Goal: Information Seeking & Learning: Learn about a topic

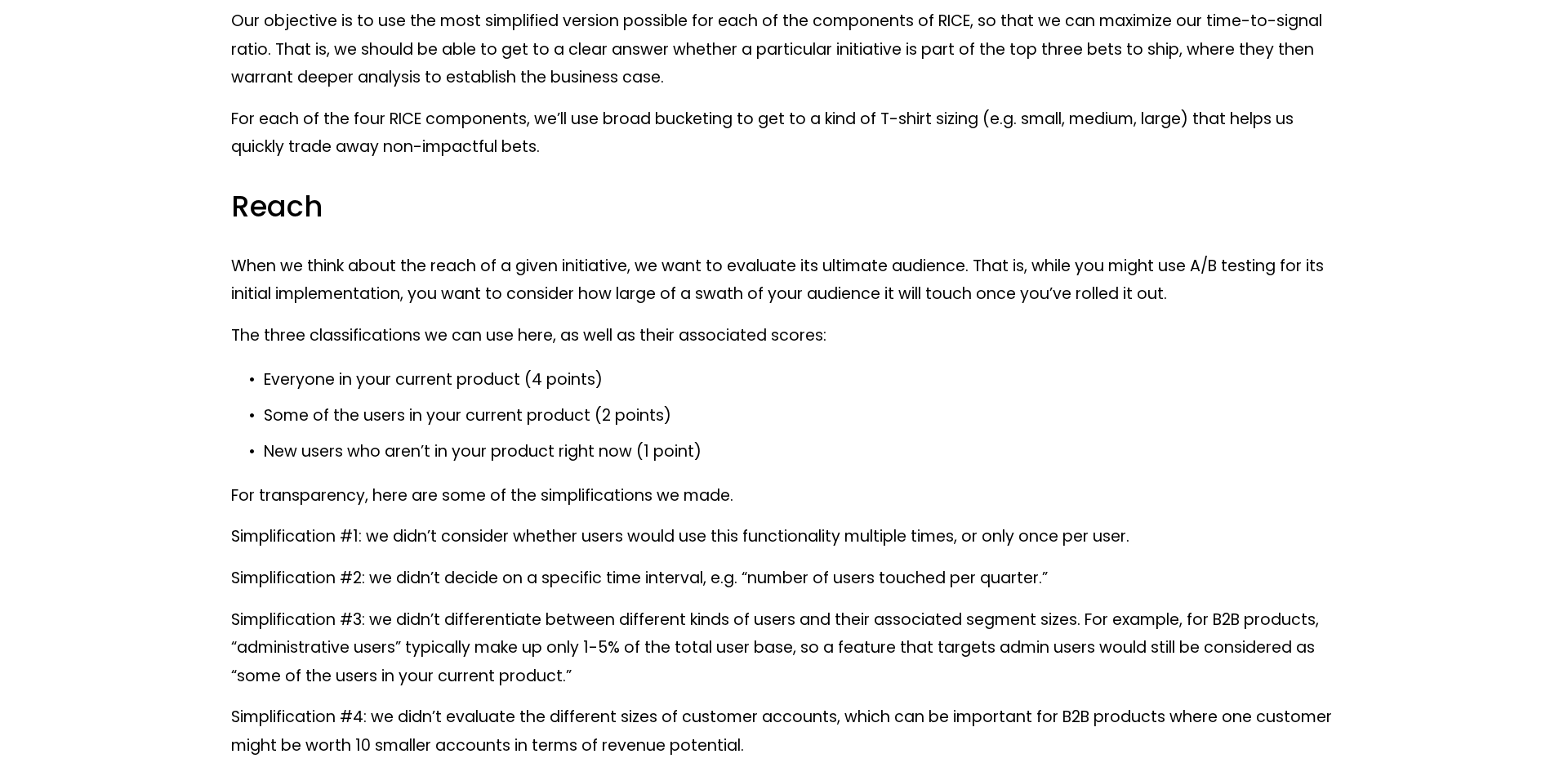
scroll to position [5861, 0]
drag, startPoint x: 635, startPoint y: 451, endPoint x: 266, endPoint y: 451, distance: 369.0
click at [266, 451] on p "New users who aren’t in your product right now (1 point)" at bounding box center [800, 451] width 1074 height 29
drag, startPoint x: 521, startPoint y: 383, endPoint x: 265, endPoint y: 378, distance: 256.0
click at [265, 378] on p "Everyone in your current product (4 points)" at bounding box center [800, 379] width 1074 height 29
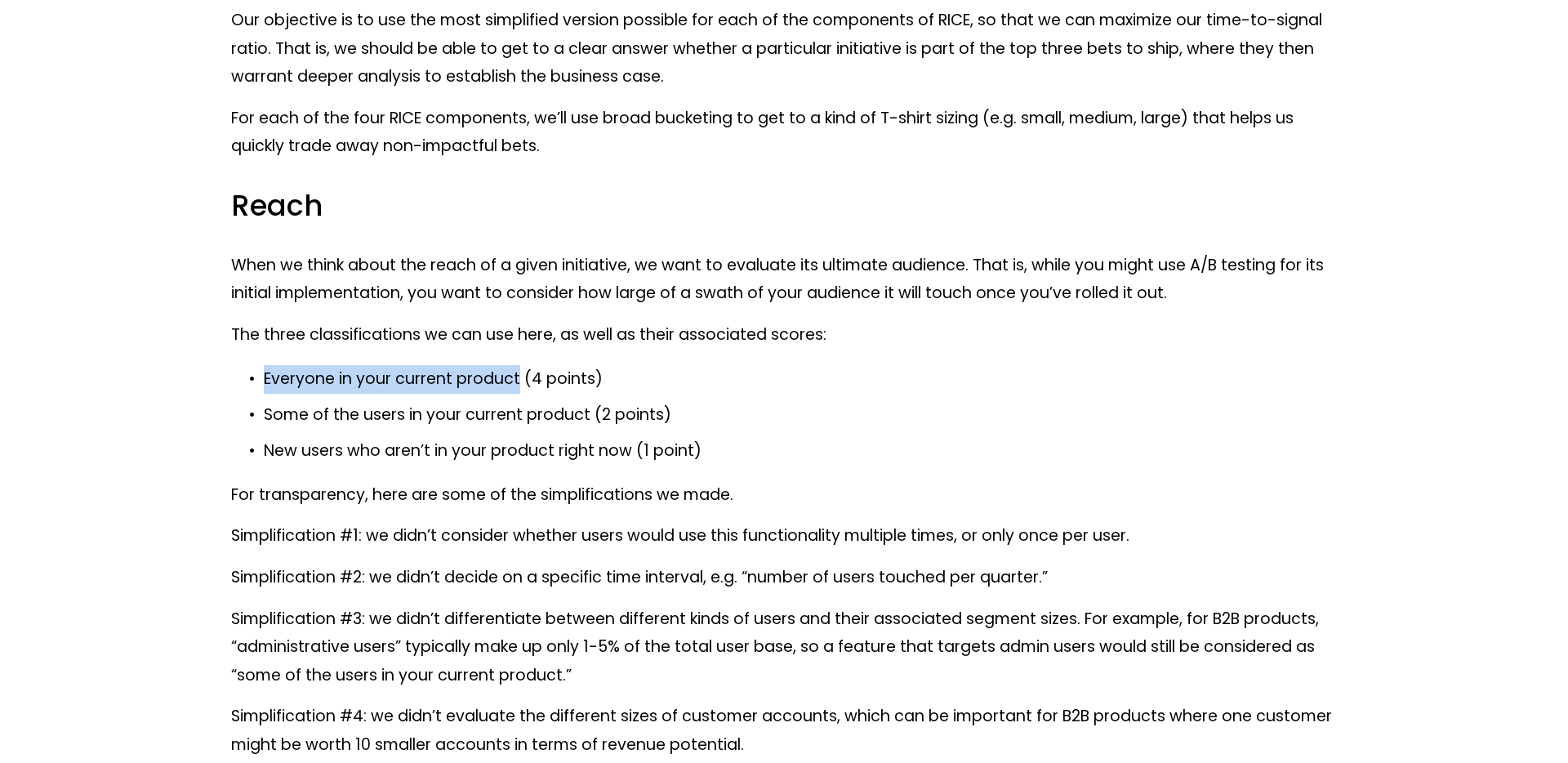
copy p "Everyone in your current product"
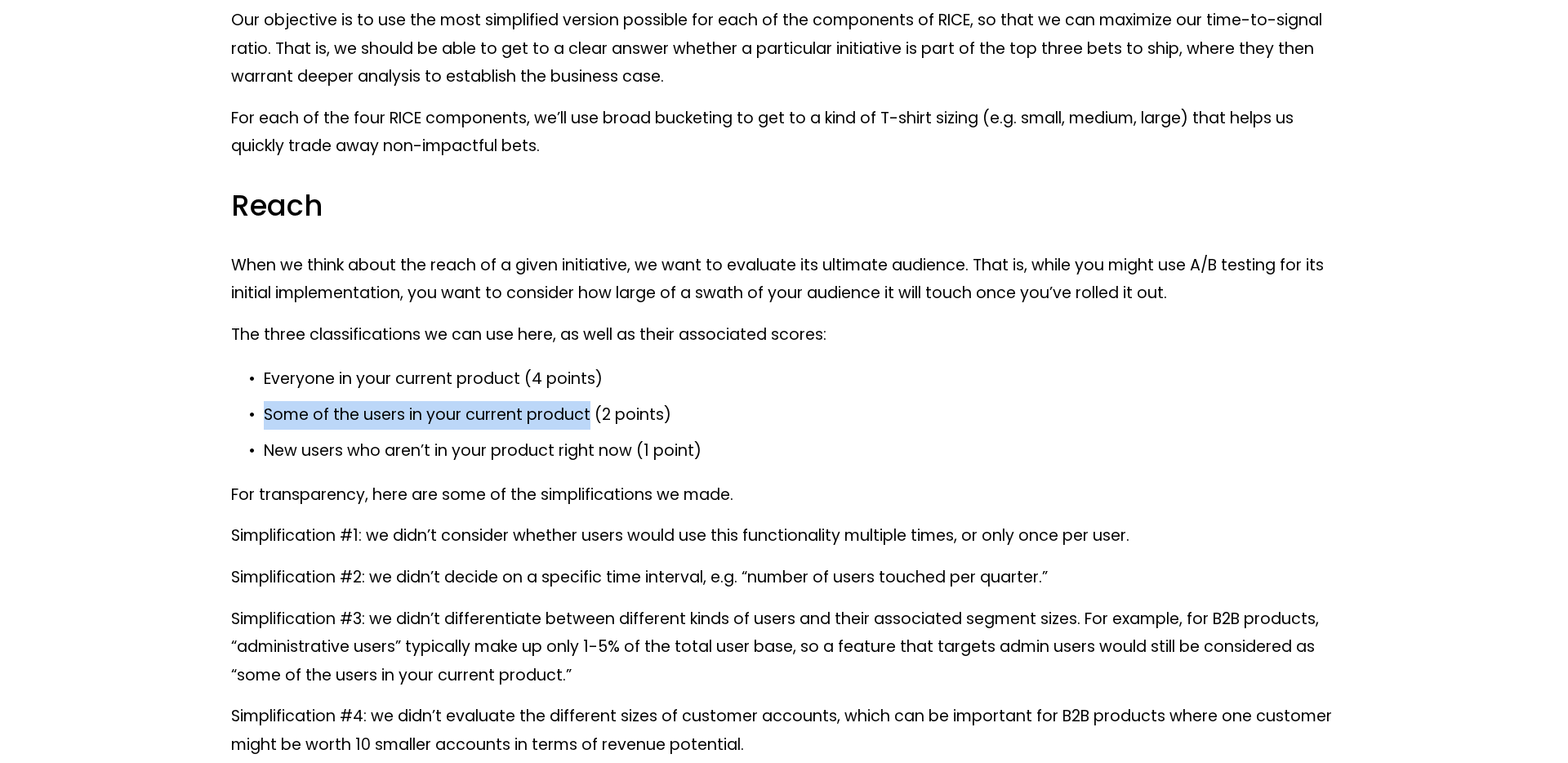
drag, startPoint x: 260, startPoint y: 415, endPoint x: 587, endPoint y: 409, distance: 327.1
click at [587, 409] on p "Some of the users in your current product (2 points)" at bounding box center [800, 415] width 1074 height 29
copy p "Some of the users in your current product"
click at [467, 459] on p "New users who aren’t in your product right now (1 point)" at bounding box center [800, 451] width 1074 height 29
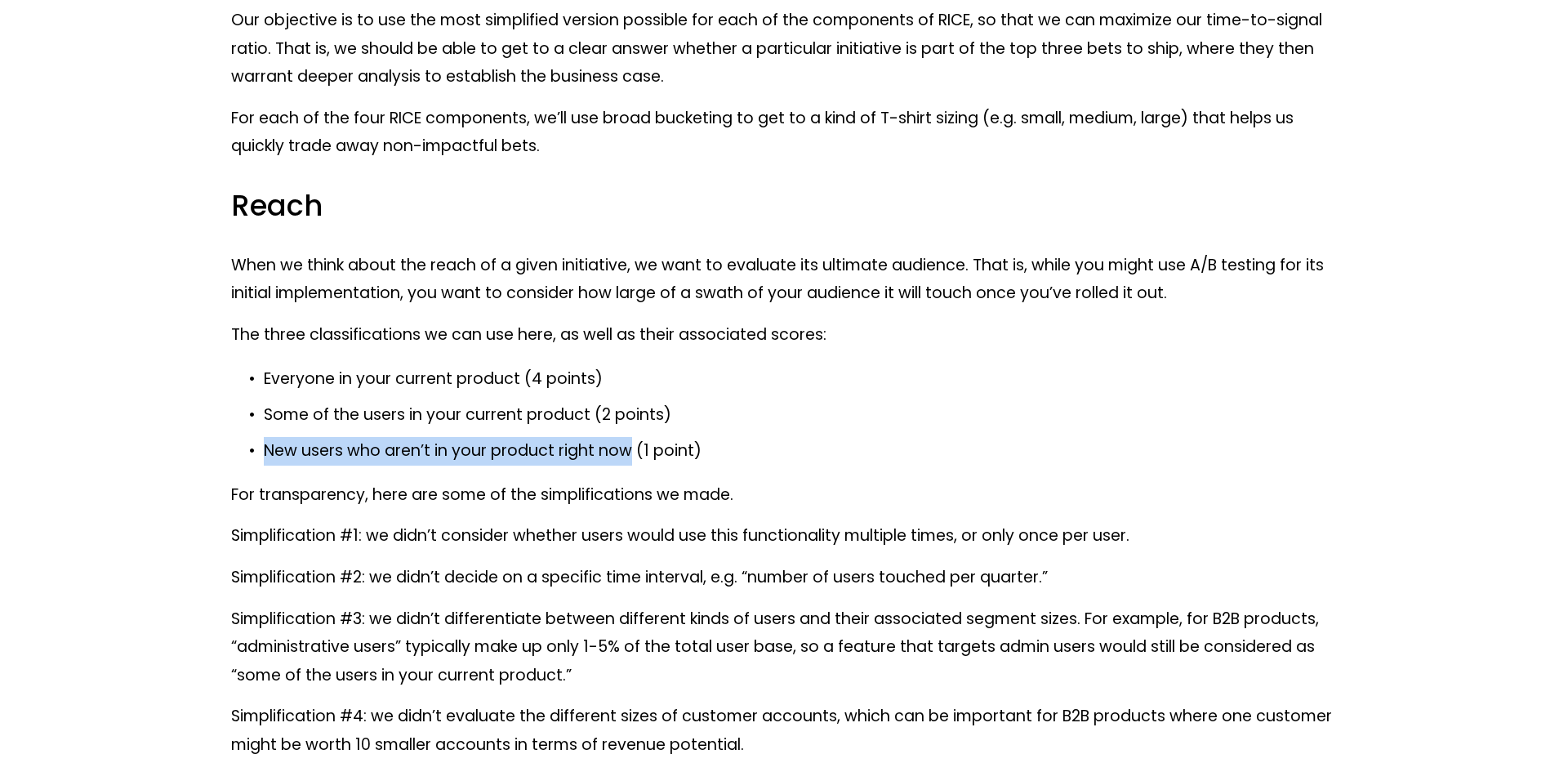
drag, startPoint x: 631, startPoint y: 456, endPoint x: 267, endPoint y: 451, distance: 364.0
click at [267, 451] on p "New users who aren’t in your product right now (1 point)" at bounding box center [800, 451] width 1074 height 29
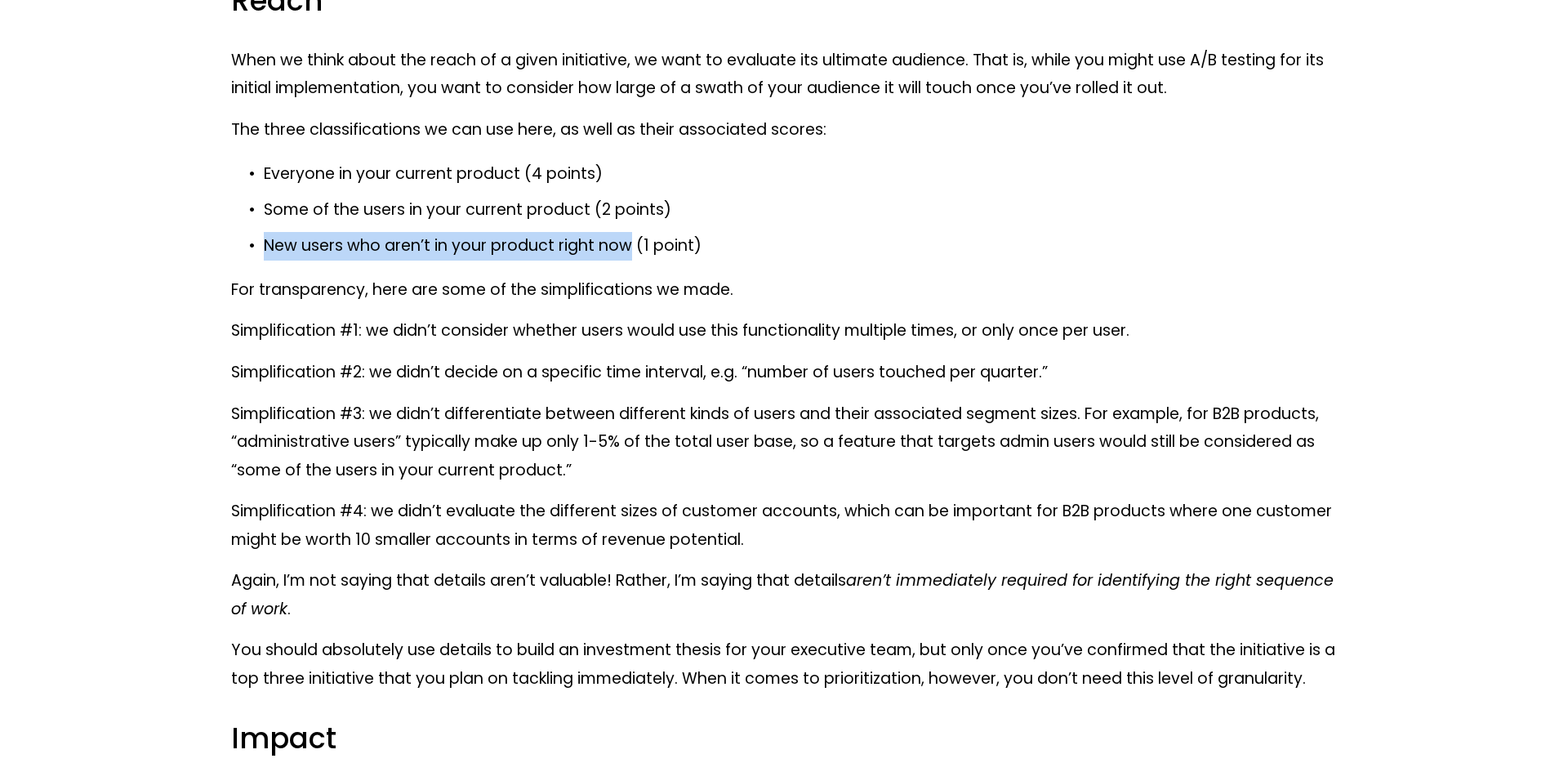
scroll to position [6043, 0]
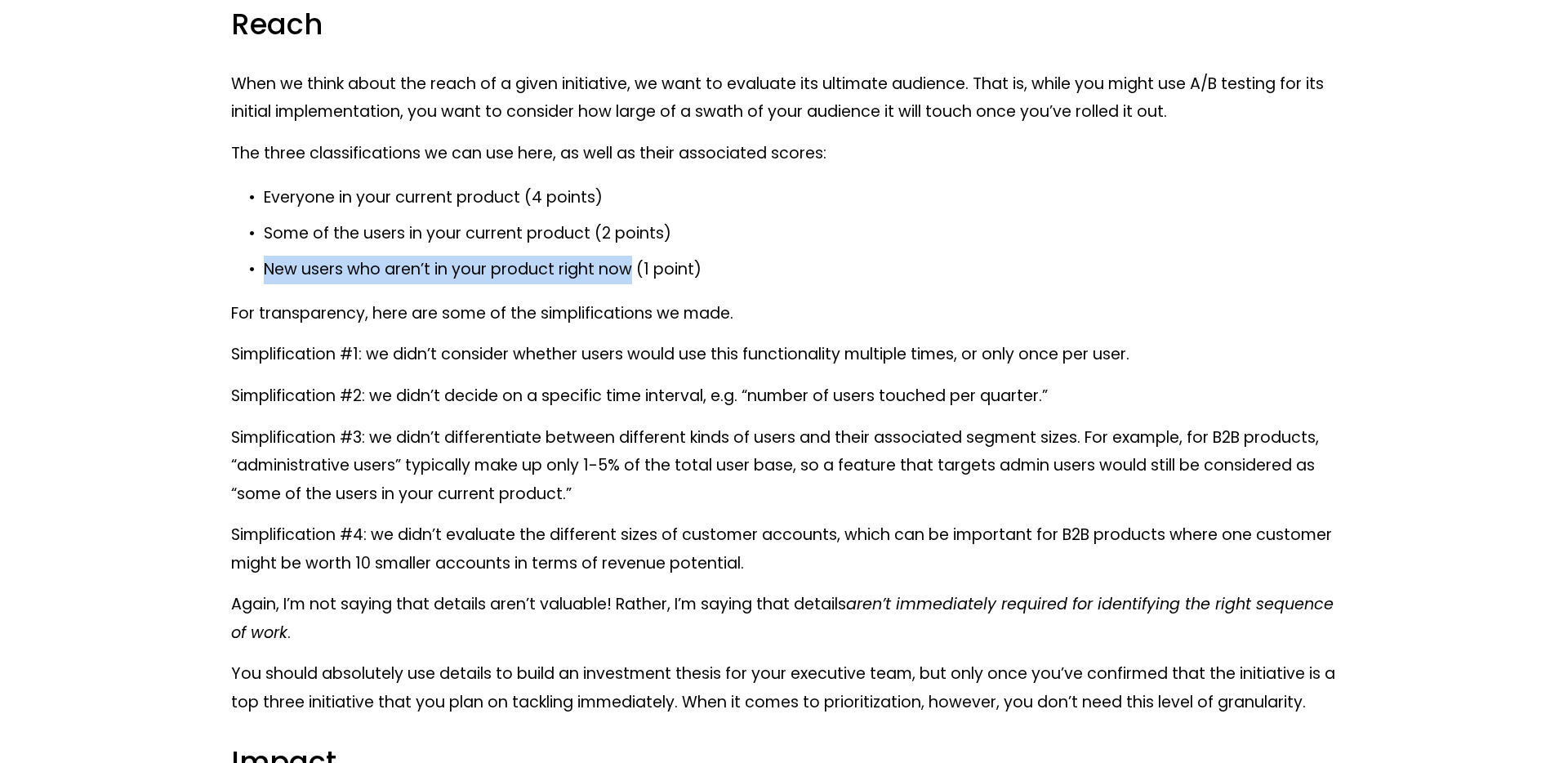
copy p "New users who aren’t in your product right now"
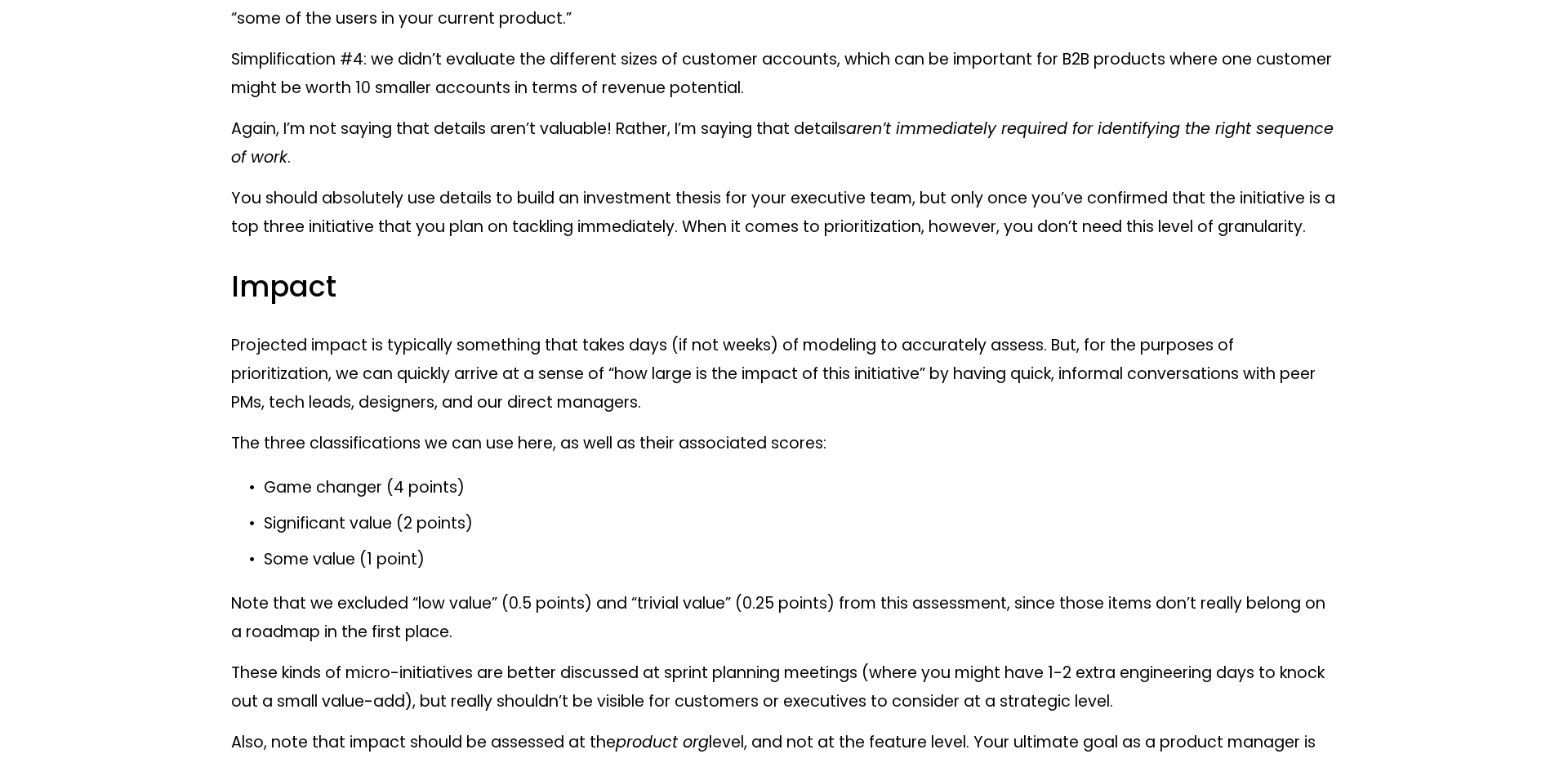
scroll to position [6589, 0]
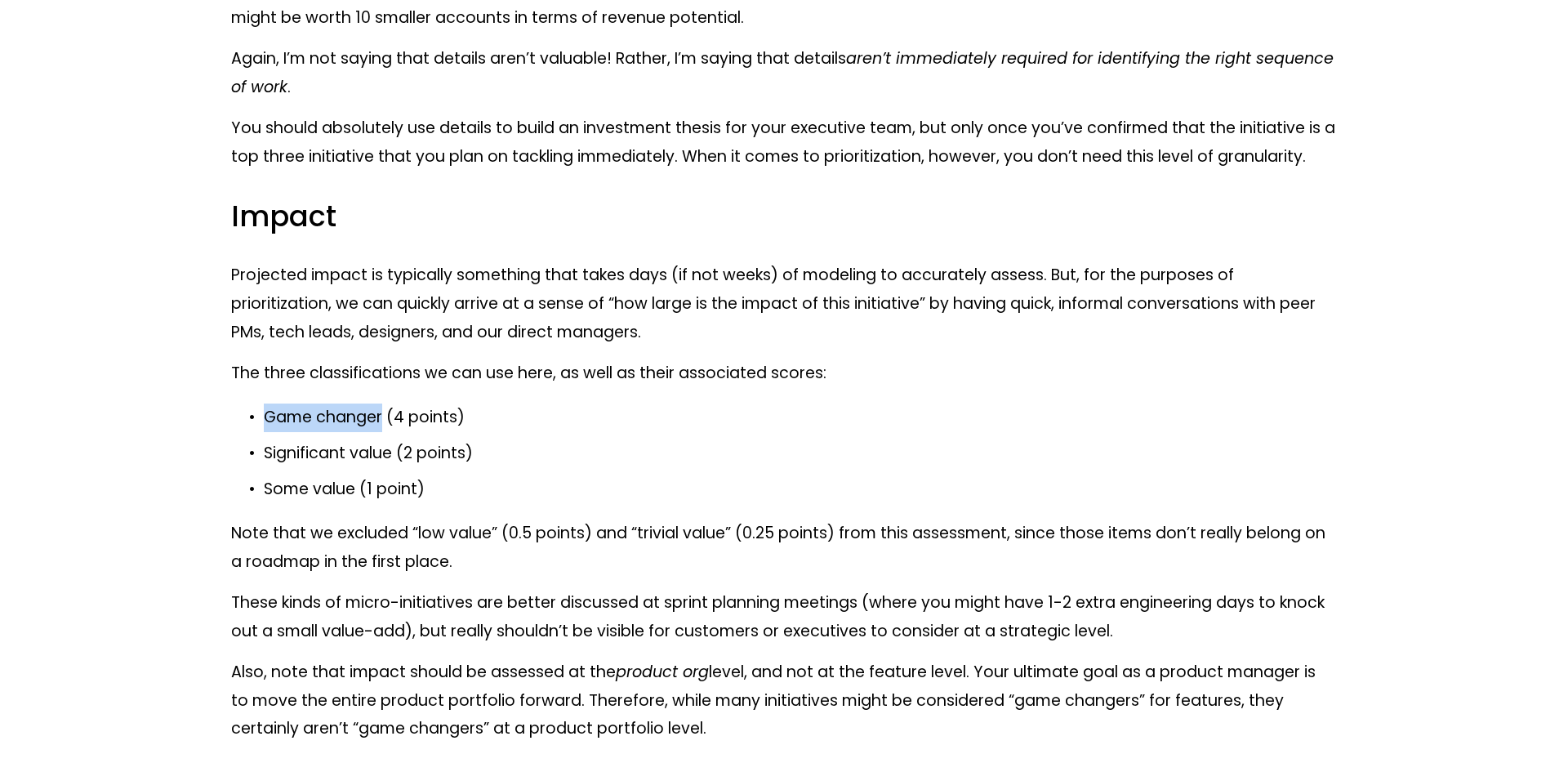
drag, startPoint x: 383, startPoint y: 421, endPoint x: 267, endPoint y: 417, distance: 116.1
click at [267, 417] on p "Game changer (4 points)" at bounding box center [800, 418] width 1074 height 29
copy p "Game changer"
drag, startPoint x: 396, startPoint y: 454, endPoint x: 263, endPoint y: 455, distance: 133.0
click at [264, 455] on p "Significant value (2 points)" at bounding box center [800, 453] width 1074 height 29
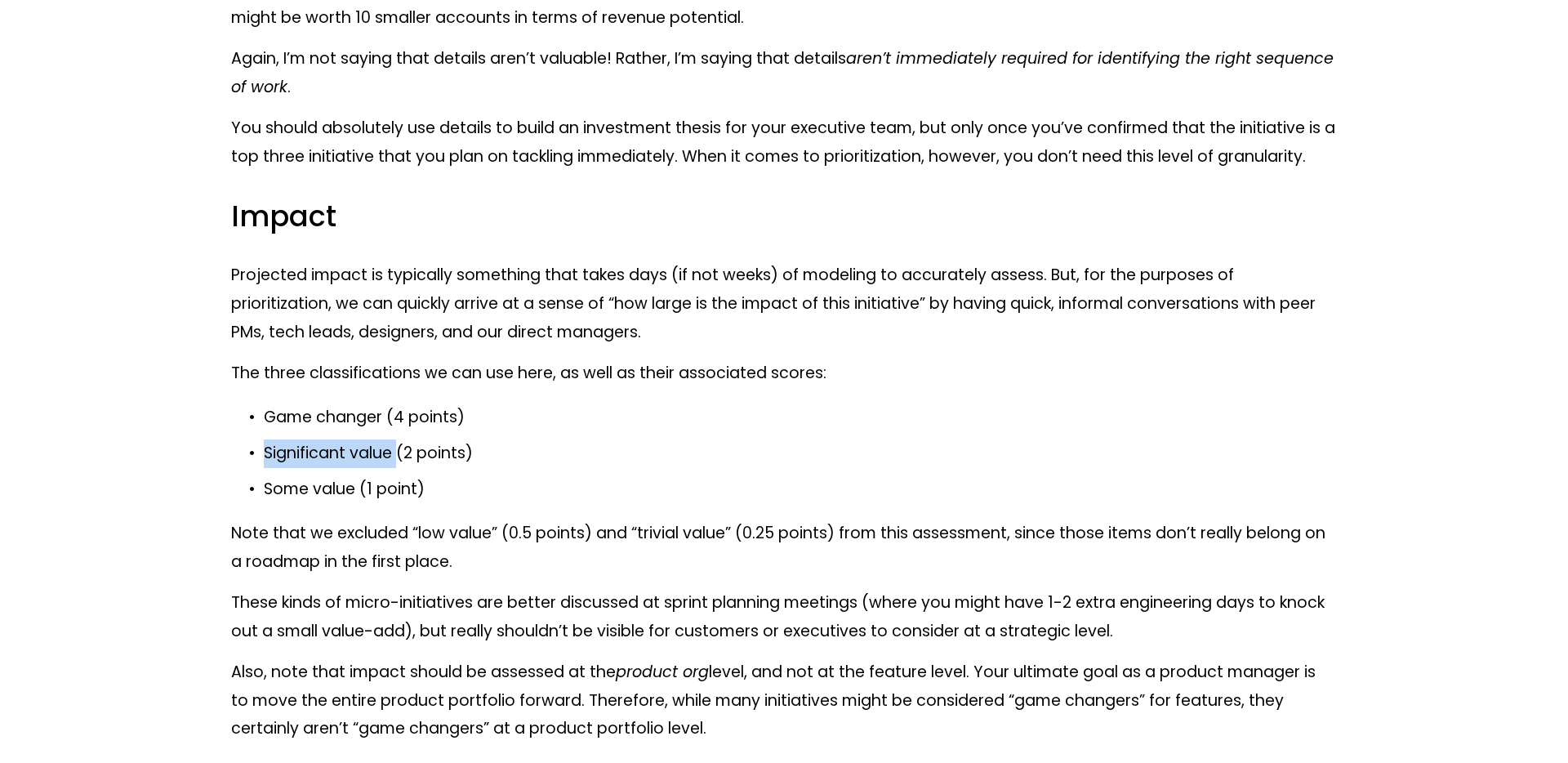
copy p "Significant value"
drag, startPoint x: 354, startPoint y: 492, endPoint x: 268, endPoint y: 492, distance: 86.0
click at [268, 492] on p "Some value (1 point)" at bounding box center [800, 490] width 1074 height 29
copy p "Some value"
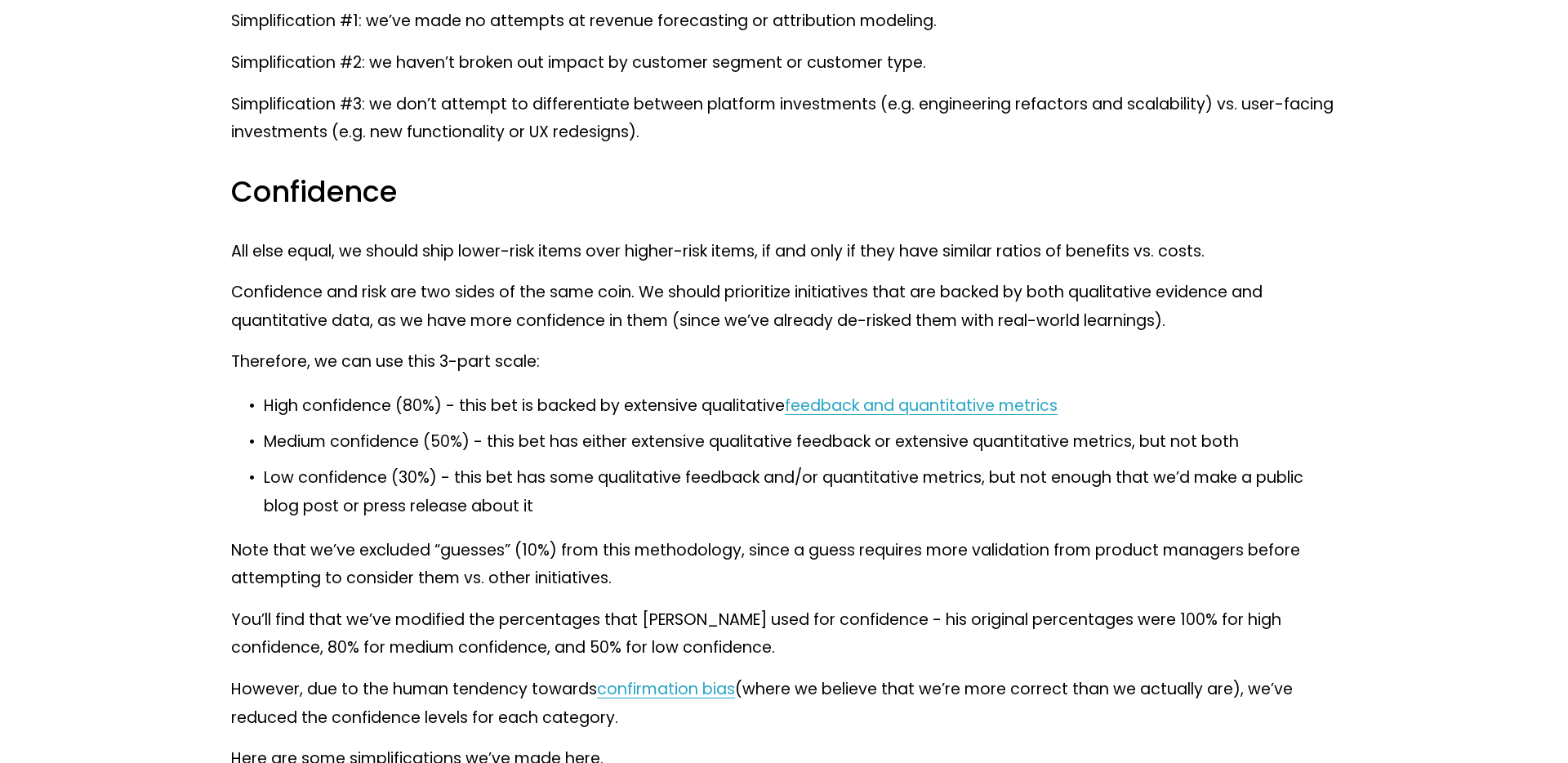
scroll to position [7383, 0]
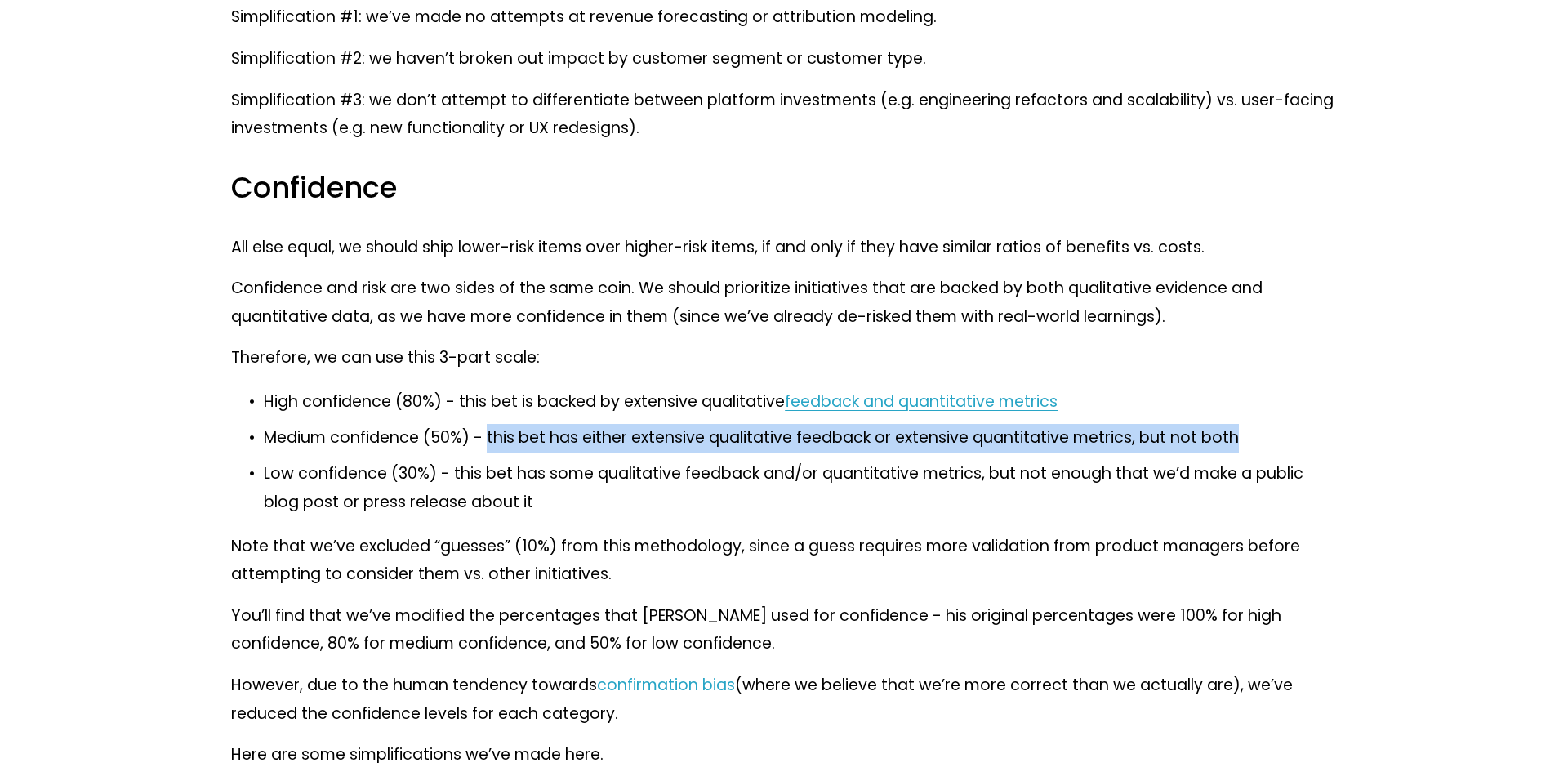
drag, startPoint x: 1237, startPoint y: 437, endPoint x: 486, endPoint y: 437, distance: 751.0
click at [486, 437] on p "Medium confidence (50%) - this bet has either extensive qualitative feedback or…" at bounding box center [800, 437] width 1074 height 29
copy p "this bet has either extensive qualitative feedback or extensive quantitative me…"
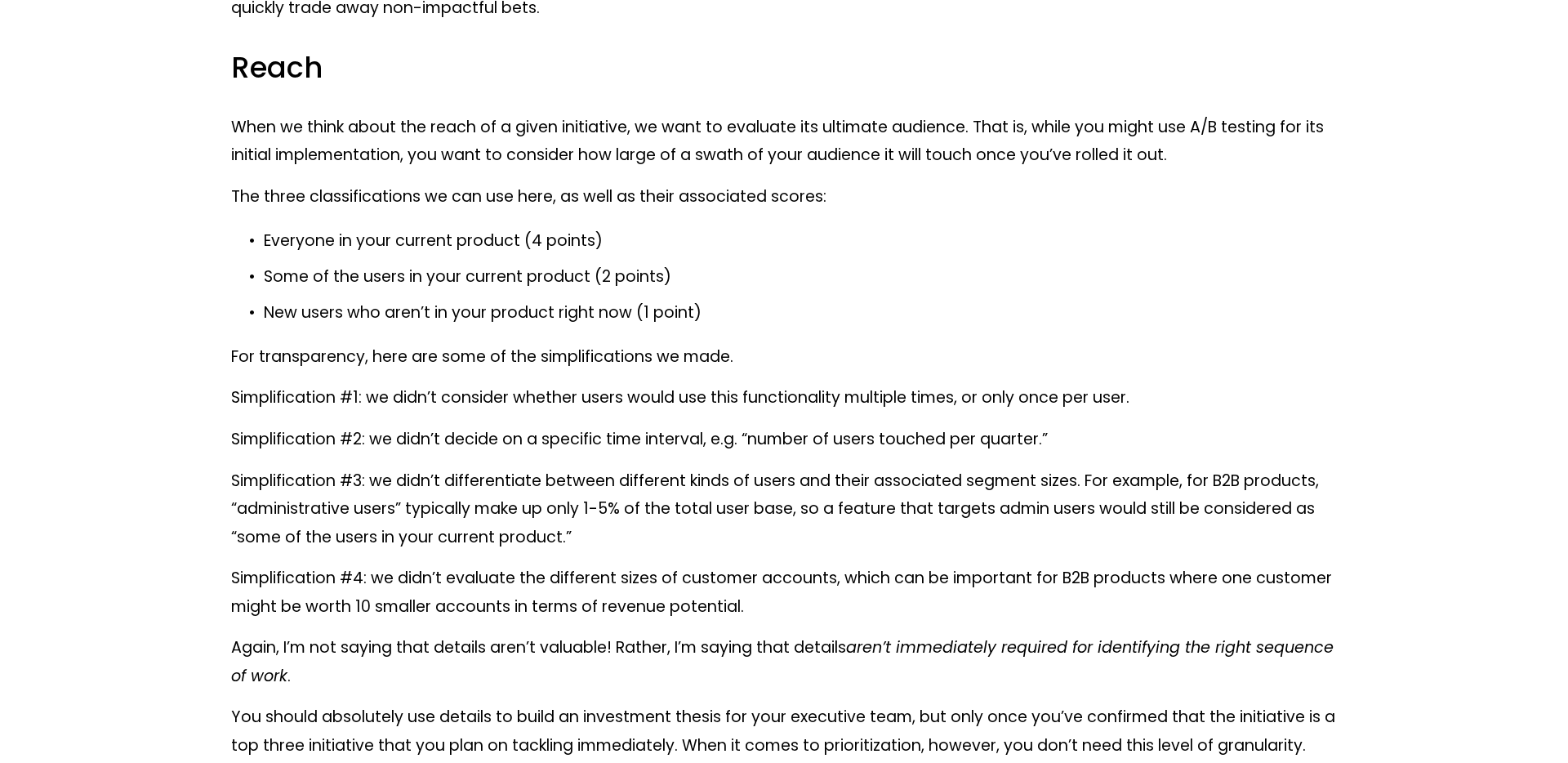
scroll to position [6097, 0]
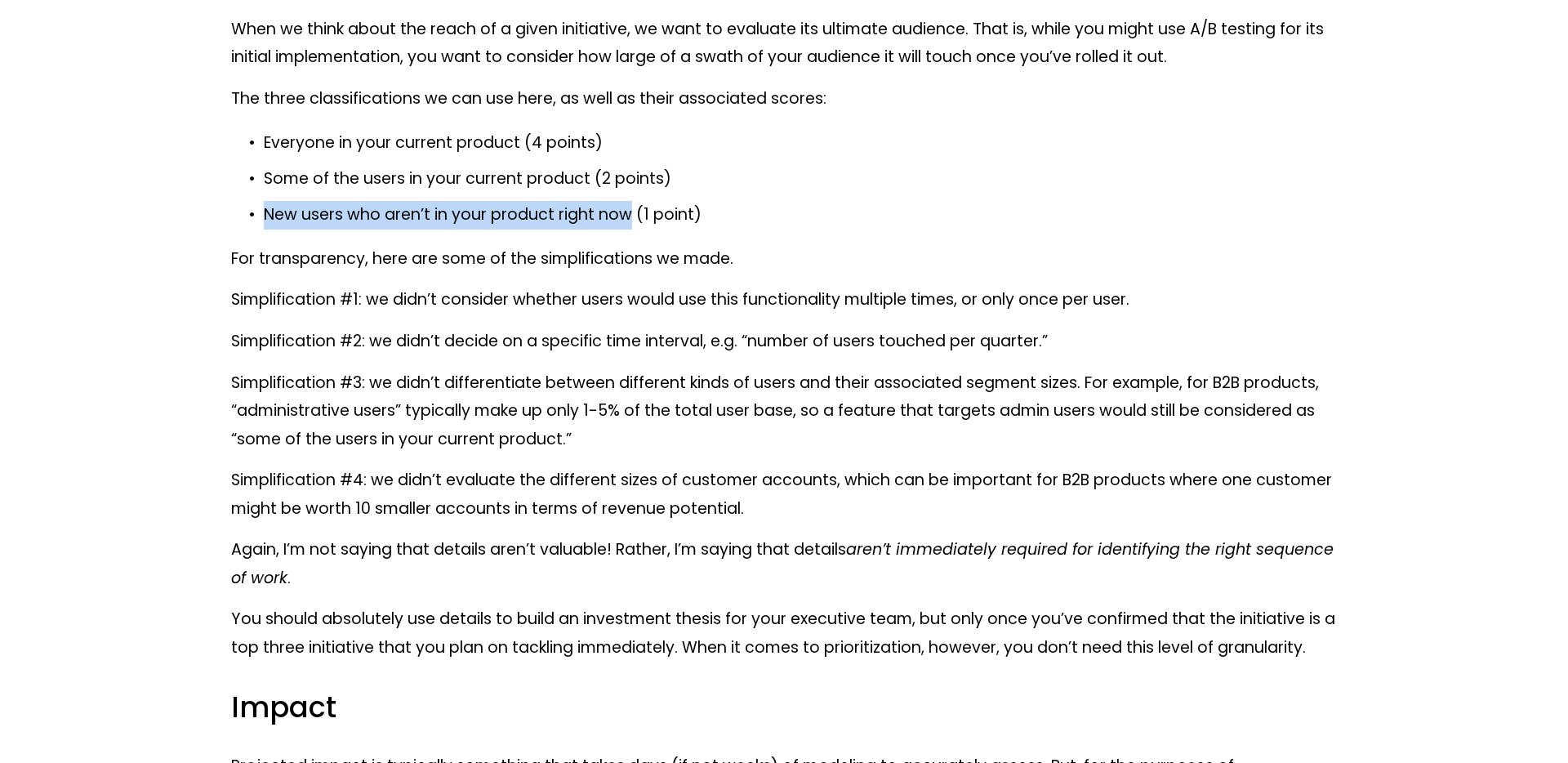
drag, startPoint x: 633, startPoint y: 220, endPoint x: 263, endPoint y: 215, distance: 370.0
click at [264, 215] on p "New users who aren’t in your product right now (1 point)" at bounding box center [800, 215] width 1074 height 29
copy p "New users who aren’t in your product right now"
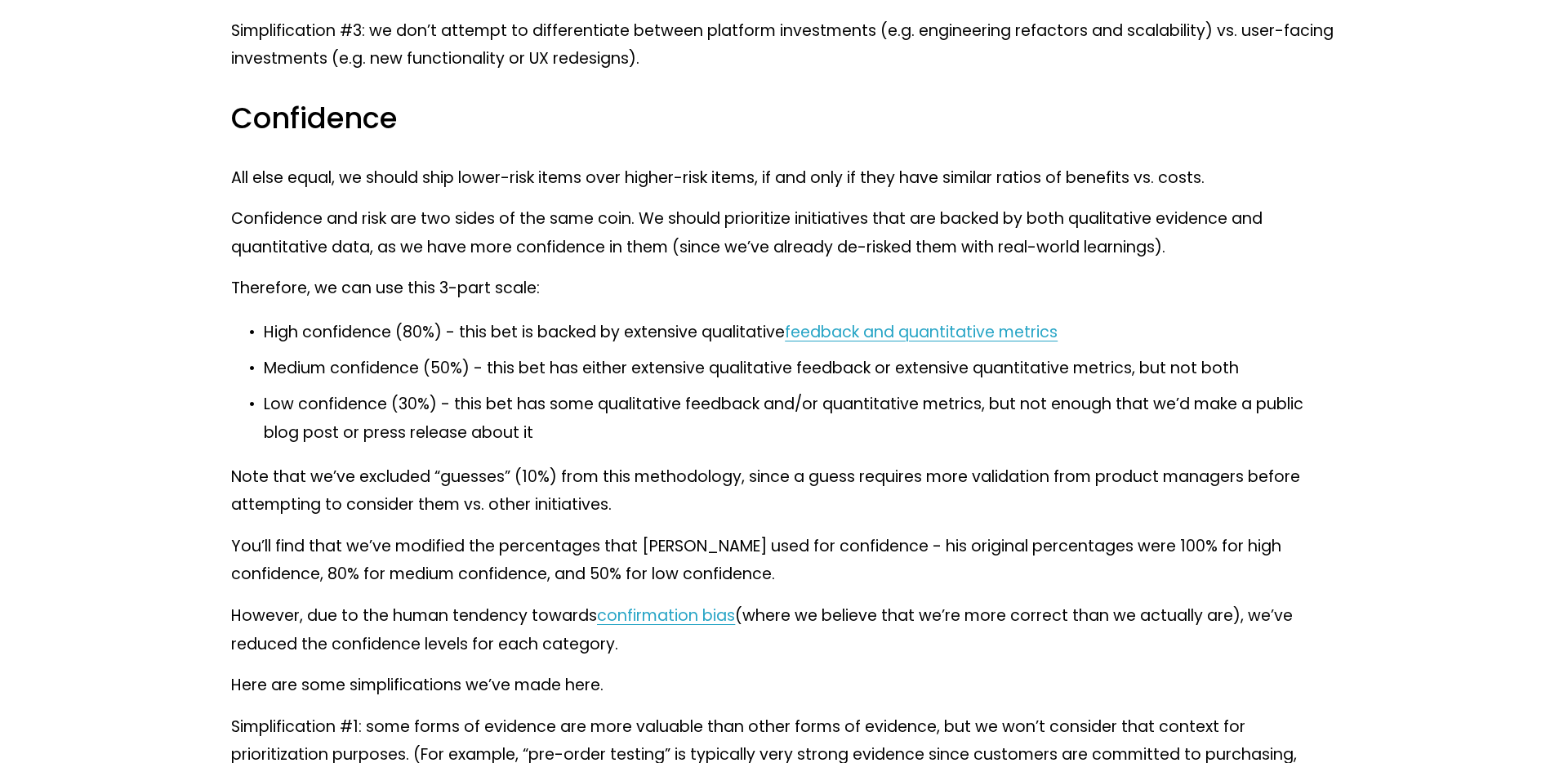
scroll to position [7457, 0]
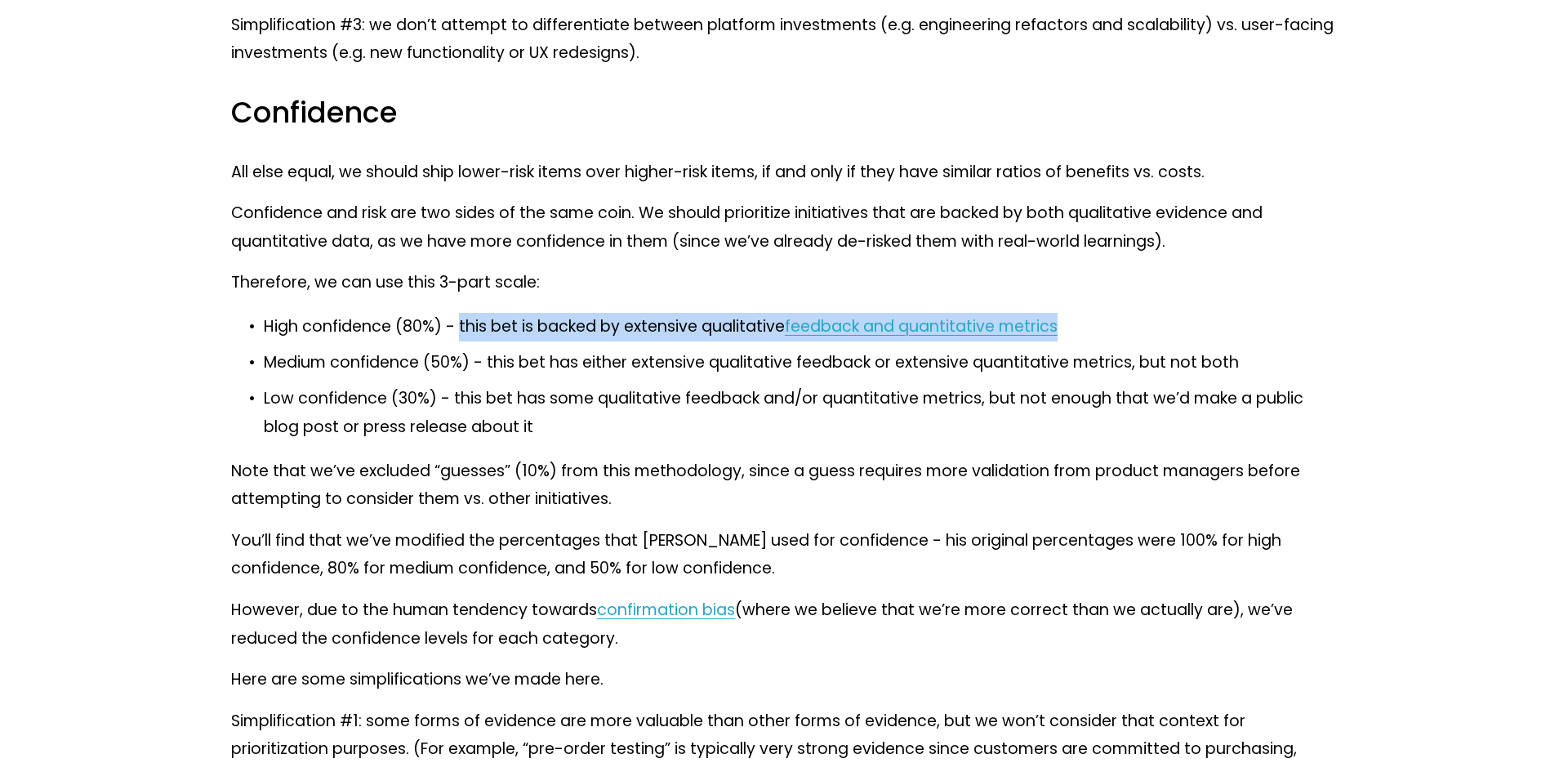
drag, startPoint x: 1068, startPoint y: 326, endPoint x: 461, endPoint y: 322, distance: 607.0
click at [461, 323] on p "High confidence (80%) - this bet is backed by extensive qualitative feedback an…" at bounding box center [800, 326] width 1074 height 29
copy p "this bet is backed by extensive qualitative feedback and quantitative metrics"
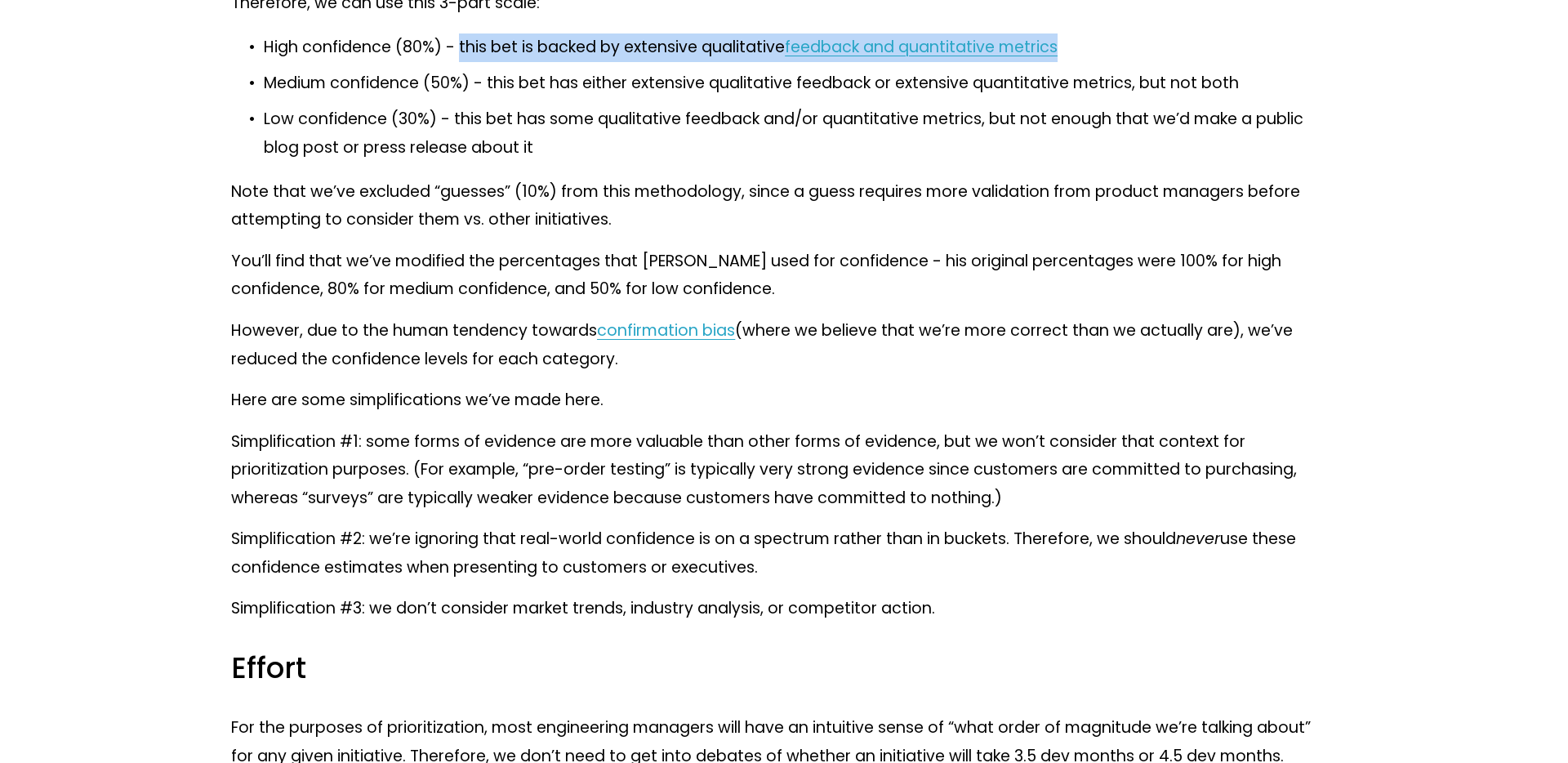
scroll to position [7628, 0]
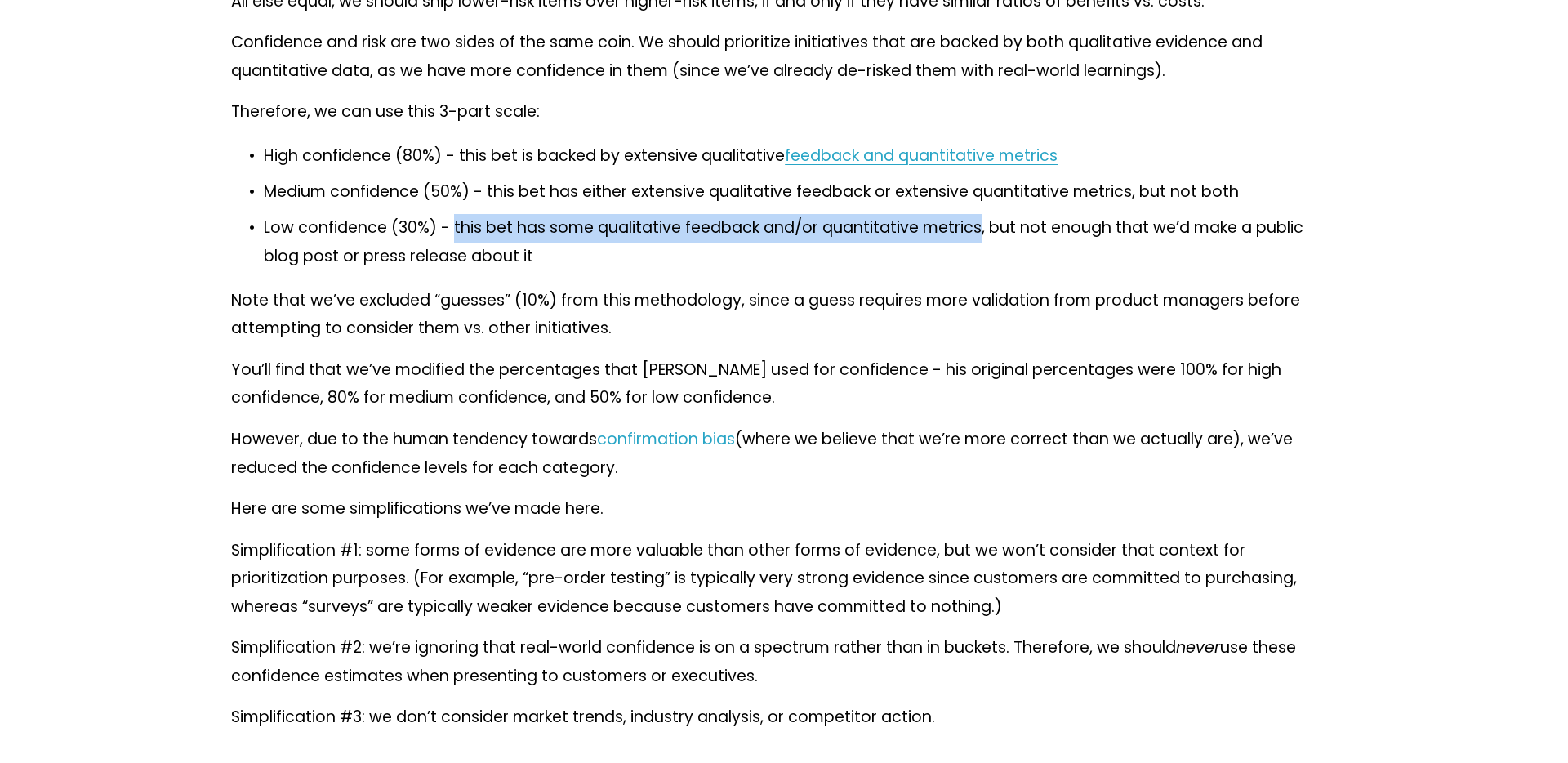
drag, startPoint x: 452, startPoint y: 227, endPoint x: 977, endPoint y: 215, distance: 525.1
click at [977, 215] on p "Low confidence (30%) - this bet has some qualitative feedback and/or quantitati…" at bounding box center [800, 242] width 1074 height 56
copy p "this bet has some qualitative feedback and/or quantitative metrics"
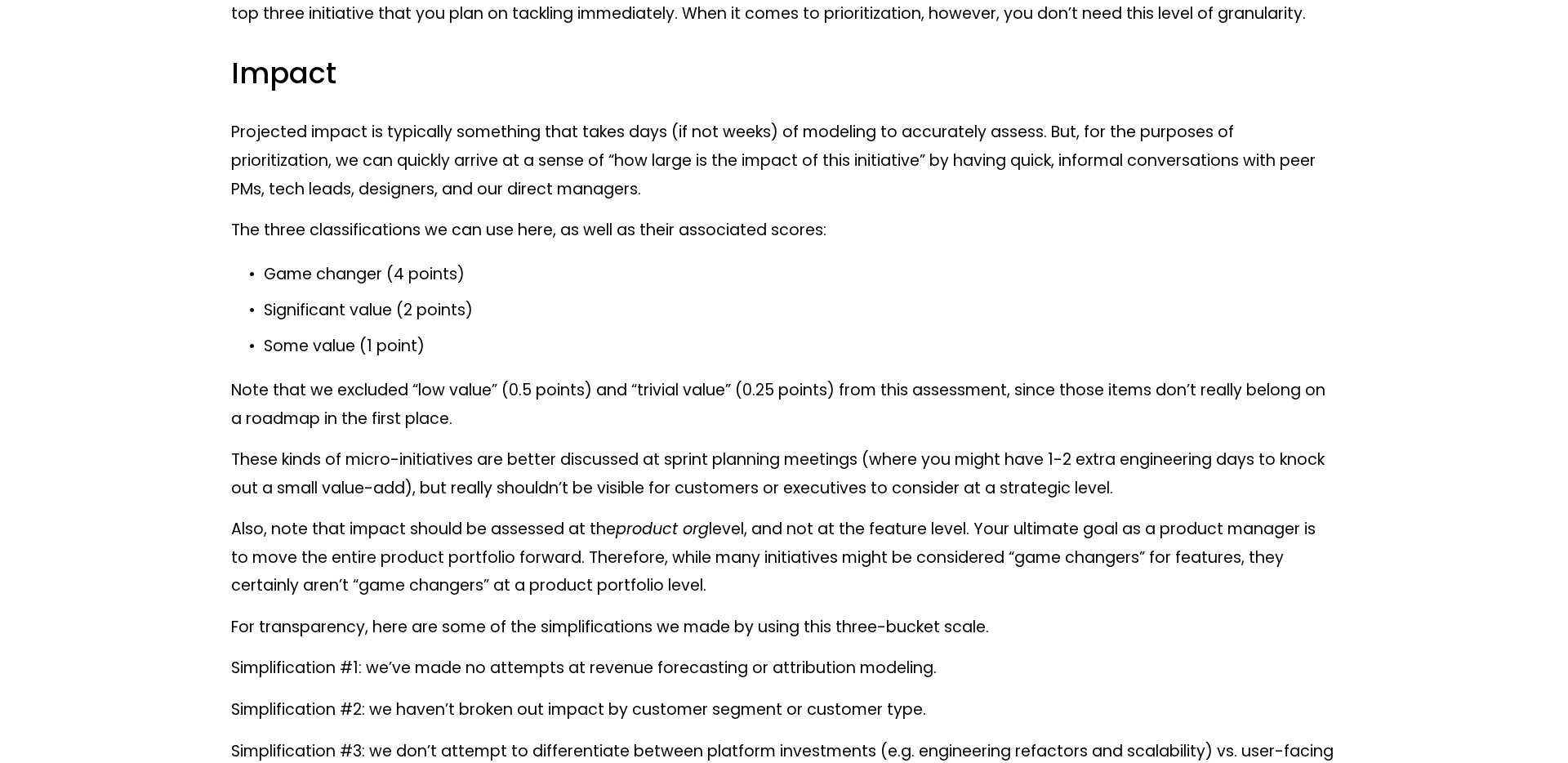
scroll to position [6415, 0]
